Goal: Use online tool/utility

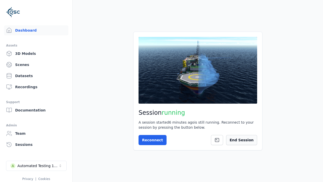
click at [238, 141] on button "End Session" at bounding box center [241, 140] width 31 height 10
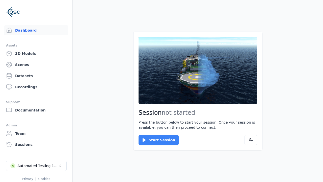
click at [155, 140] on button "Start Session" at bounding box center [159, 140] width 40 height 10
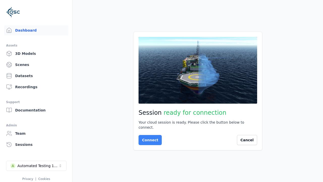
click at [149, 137] on button "Connect" at bounding box center [150, 140] width 23 height 10
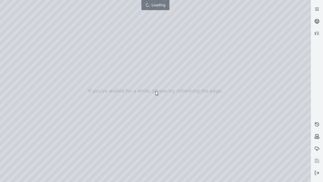
click at [1, 1] on div at bounding box center [155, 91] width 311 height 182
click at [28, 46] on div at bounding box center [155, 91] width 311 height 182
click at [9, 53] on div at bounding box center [155, 91] width 311 height 182
click at [56, 11] on div at bounding box center [155, 91] width 311 height 182
